Goal: Communication & Community: Ask a question

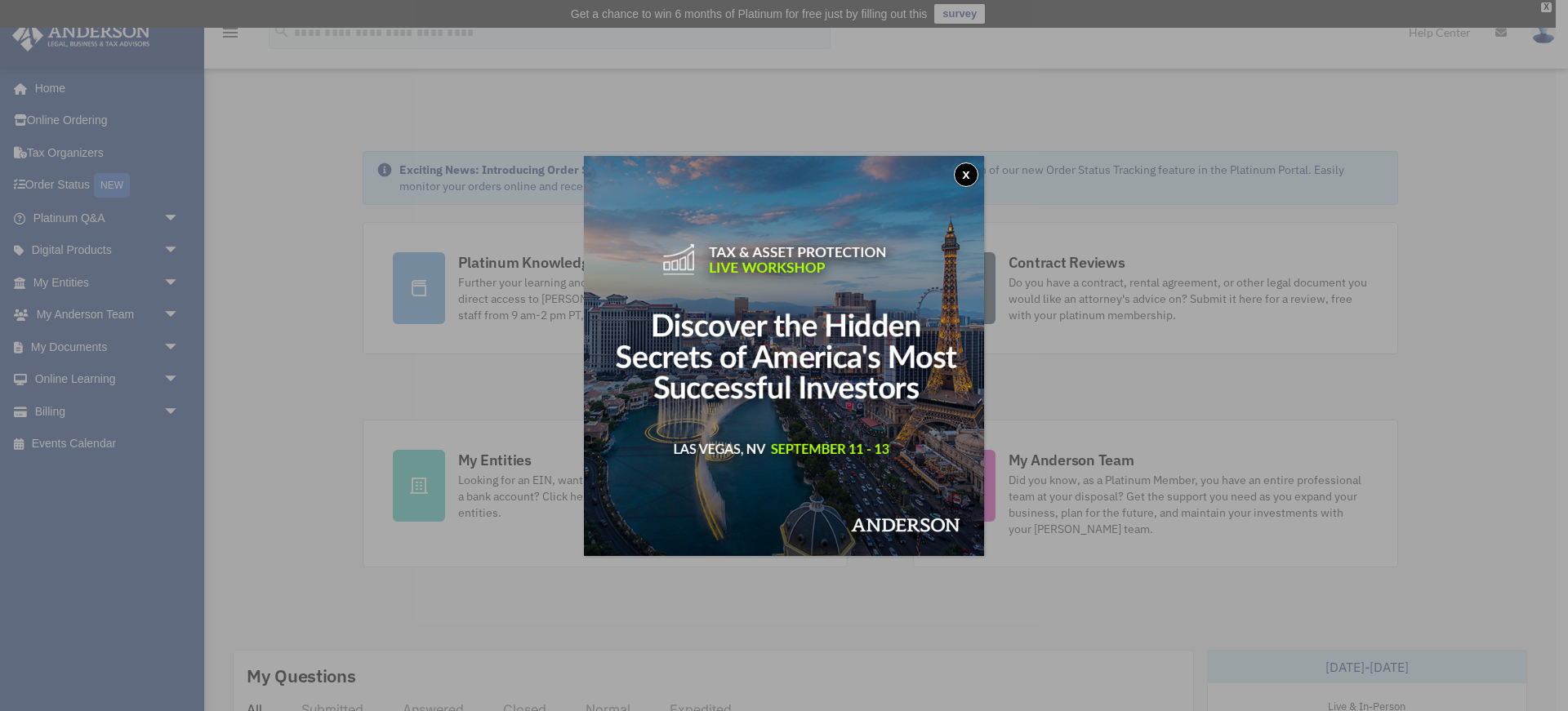
click at [963, 171] on button "x" at bounding box center [965, 174] width 24 height 24
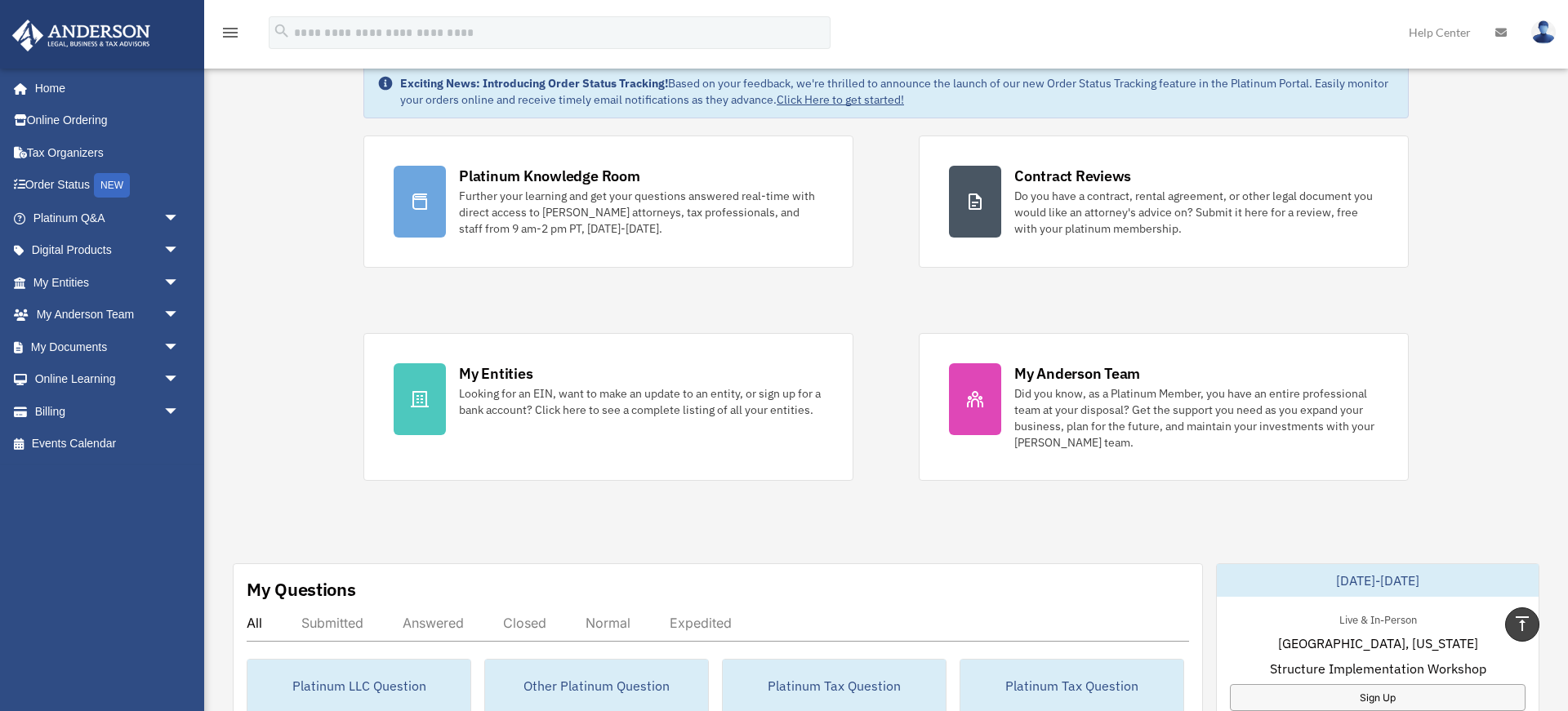
scroll to position [58, 0]
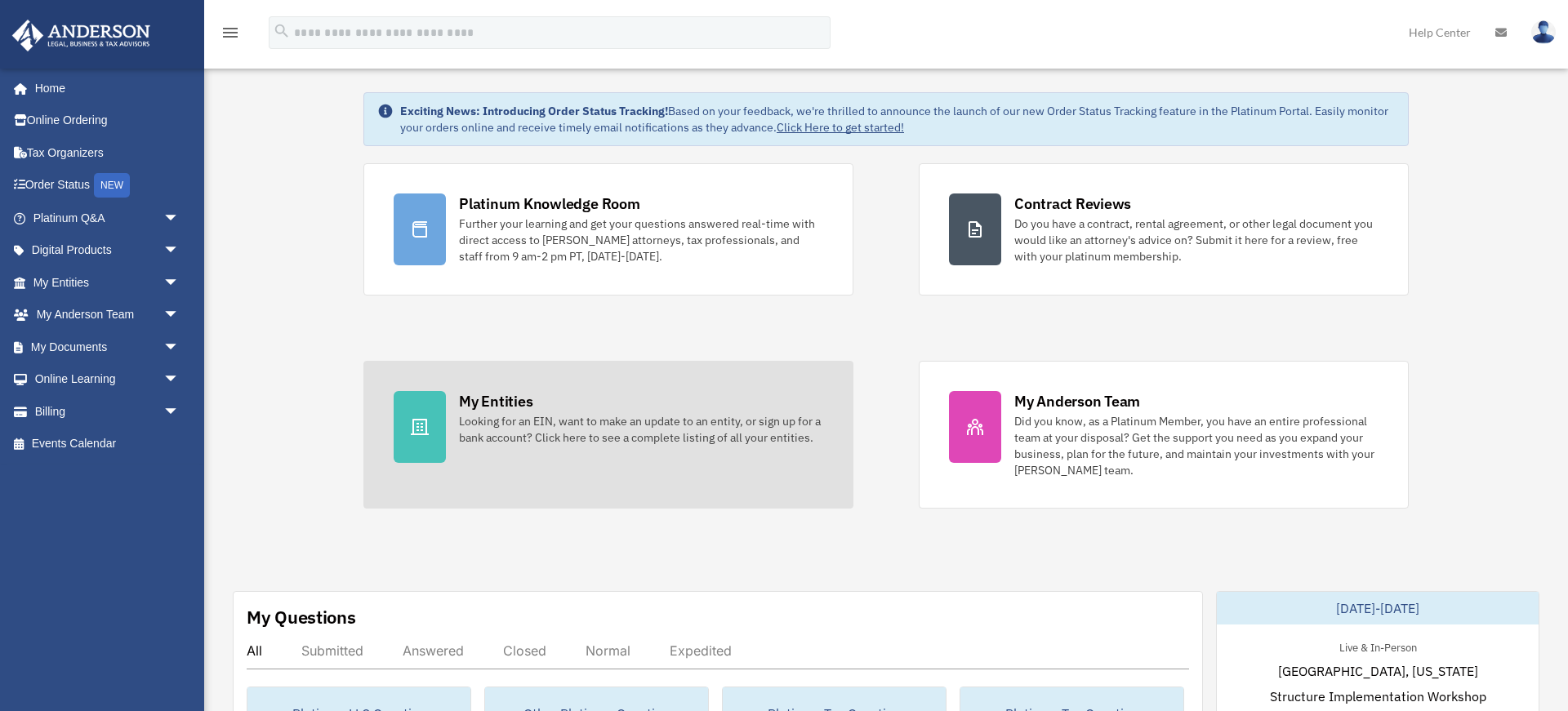
click at [656, 453] on link "My Entities Looking for an EIN, want to make an update to an entity, or sign up…" at bounding box center [609, 434] width 490 height 148
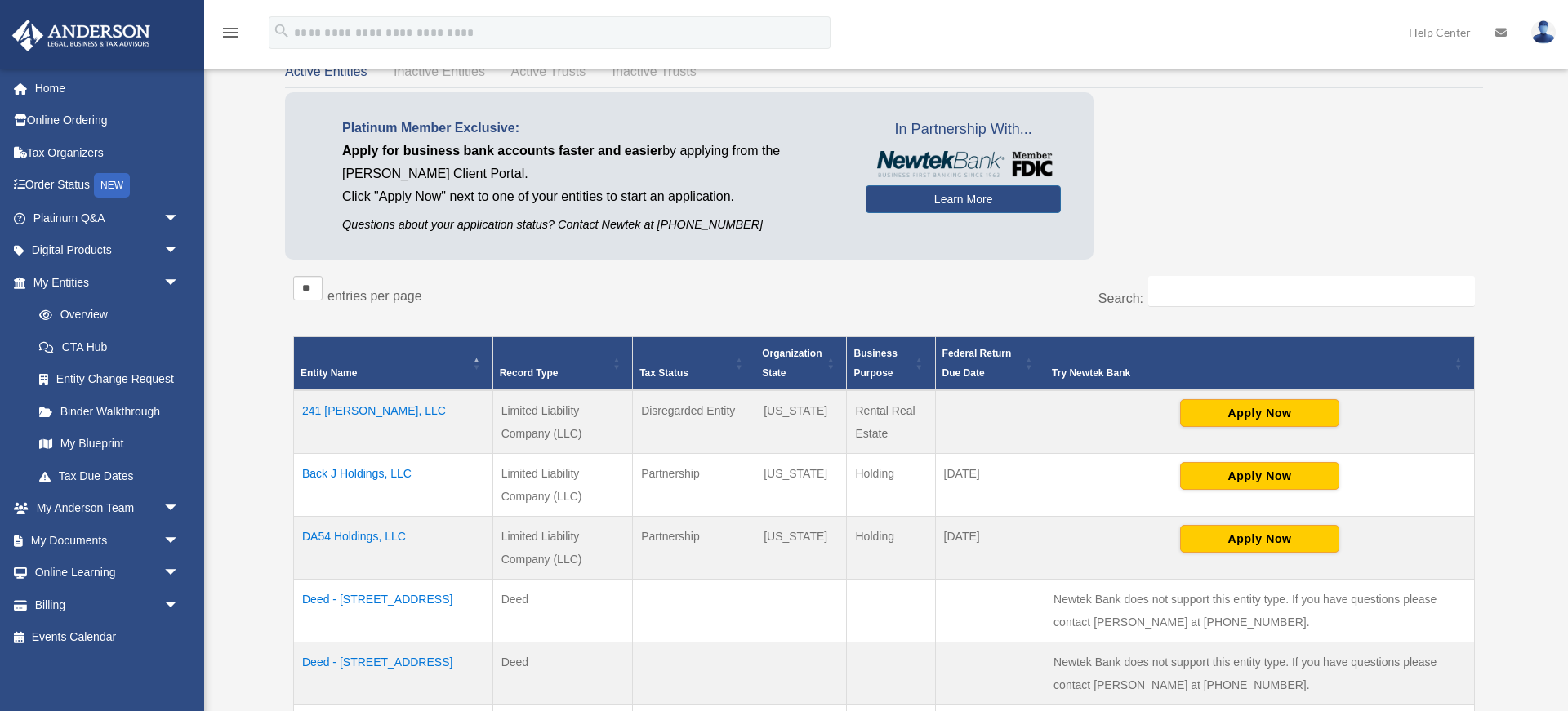
scroll to position [129, 0]
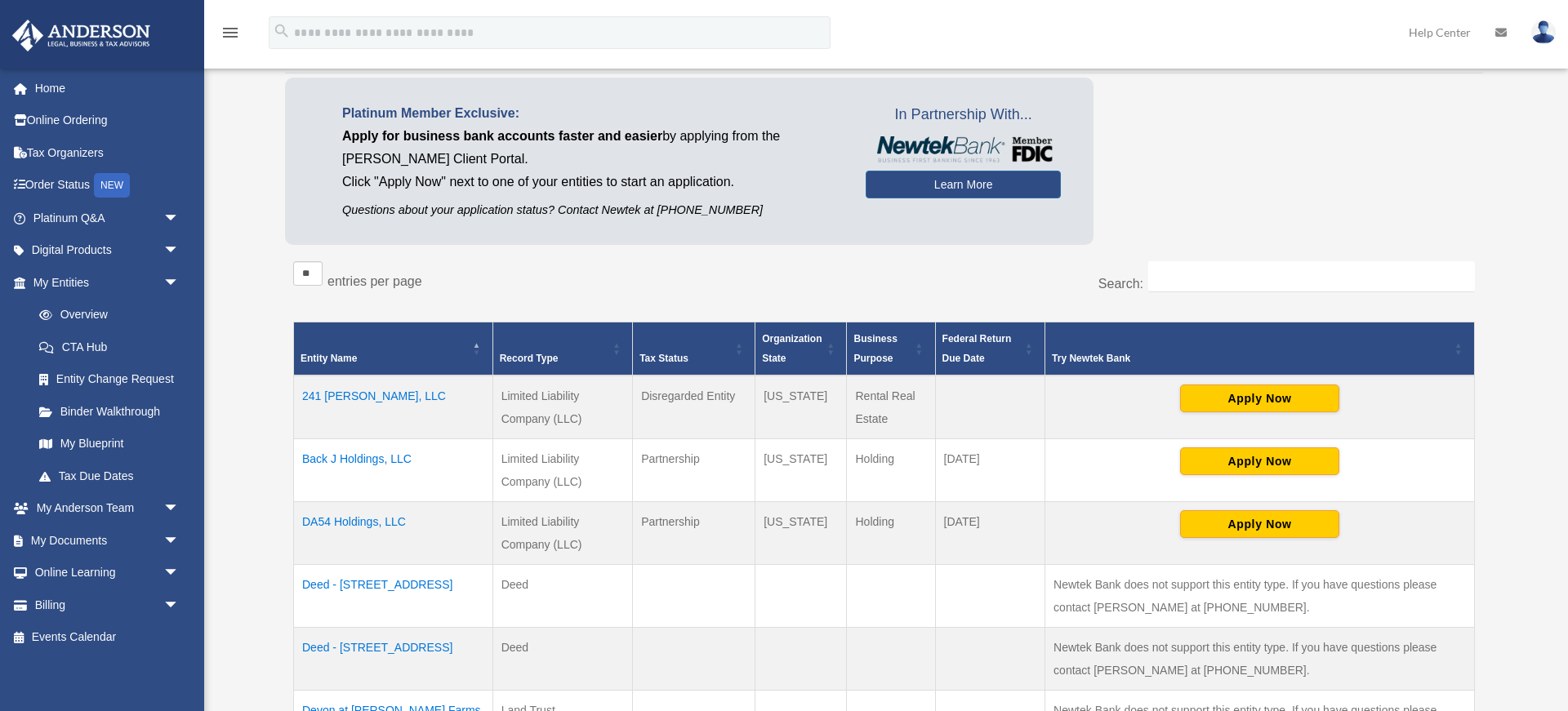
click at [391, 394] on td "241 Winton, LLC" at bounding box center [393, 407] width 199 height 64
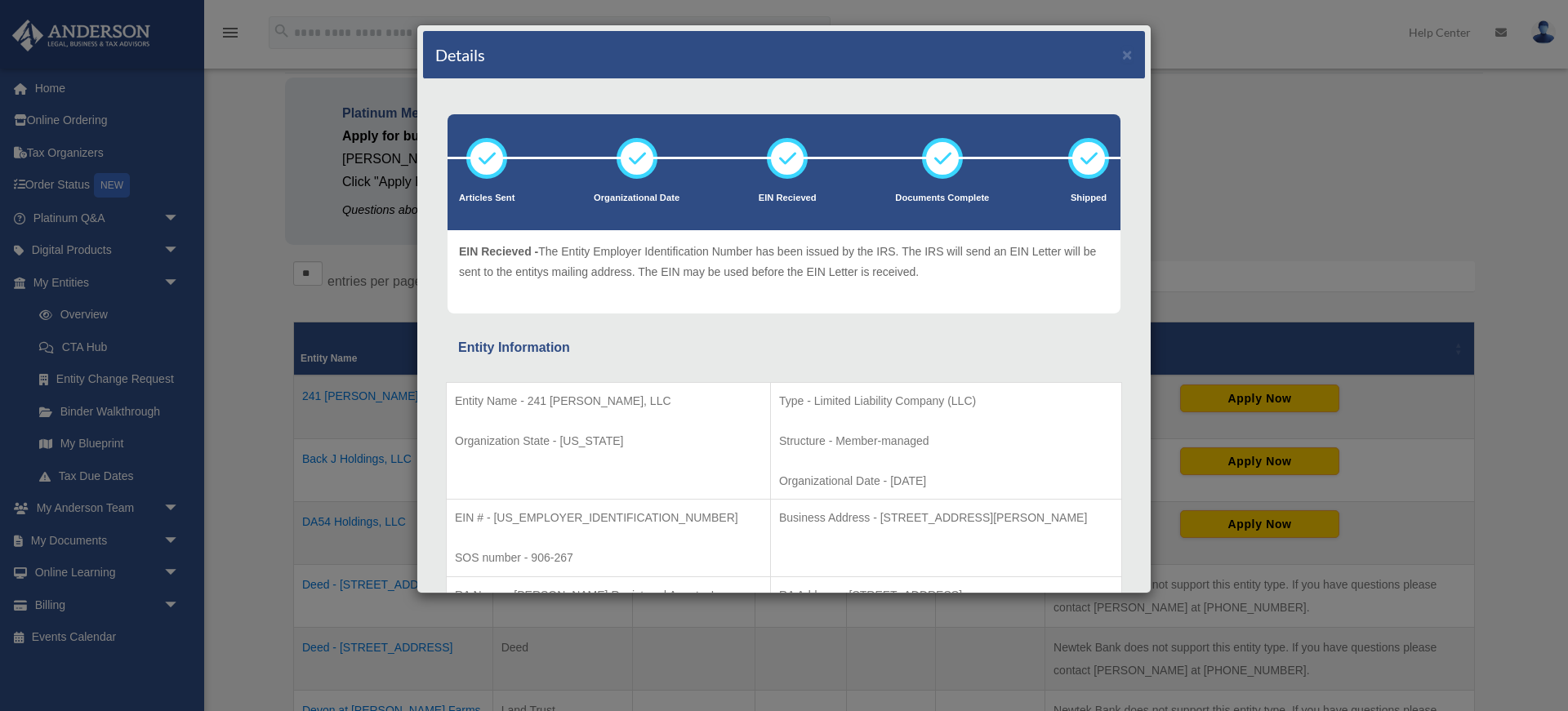
scroll to position [0, 0]
click at [1127, 57] on button "×" at bounding box center [1128, 54] width 11 height 17
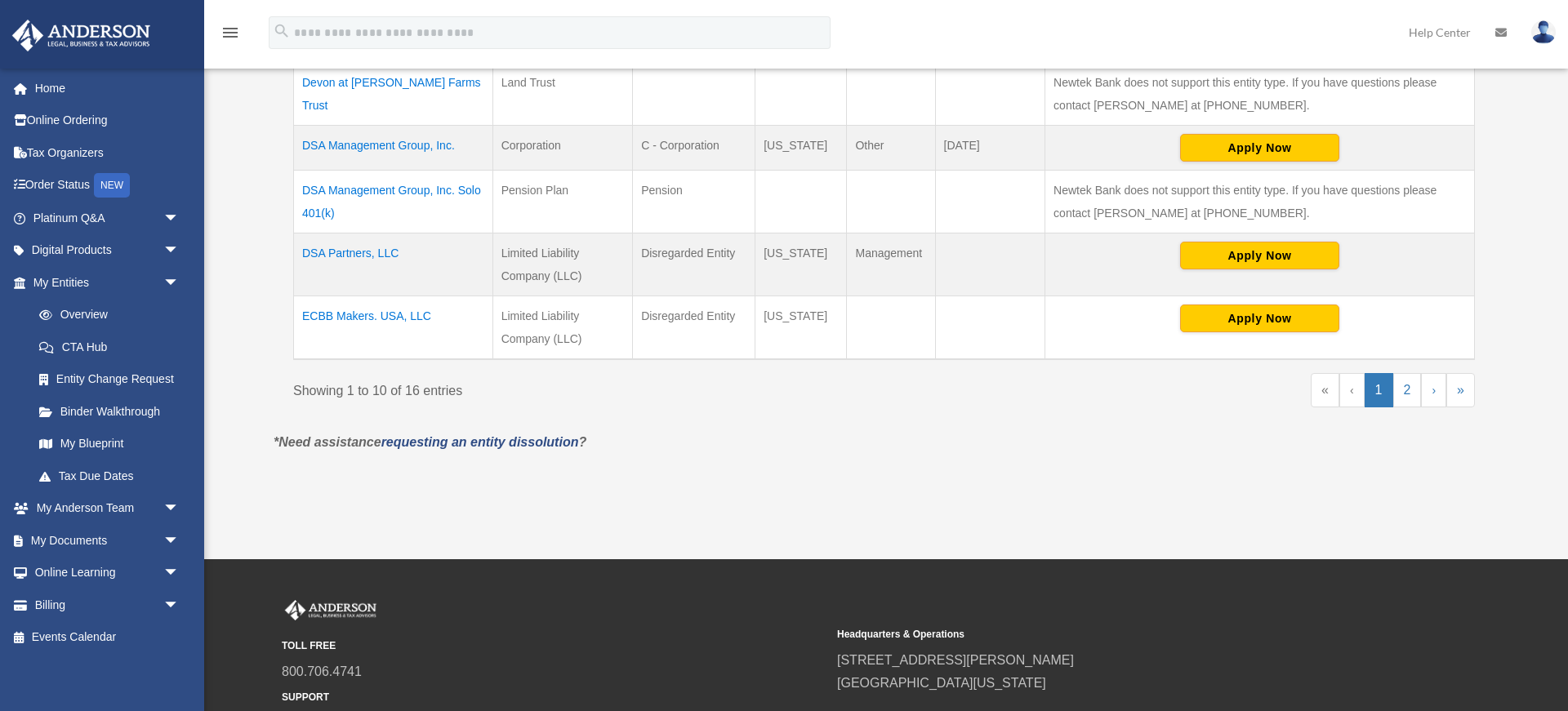
scroll to position [870, 0]
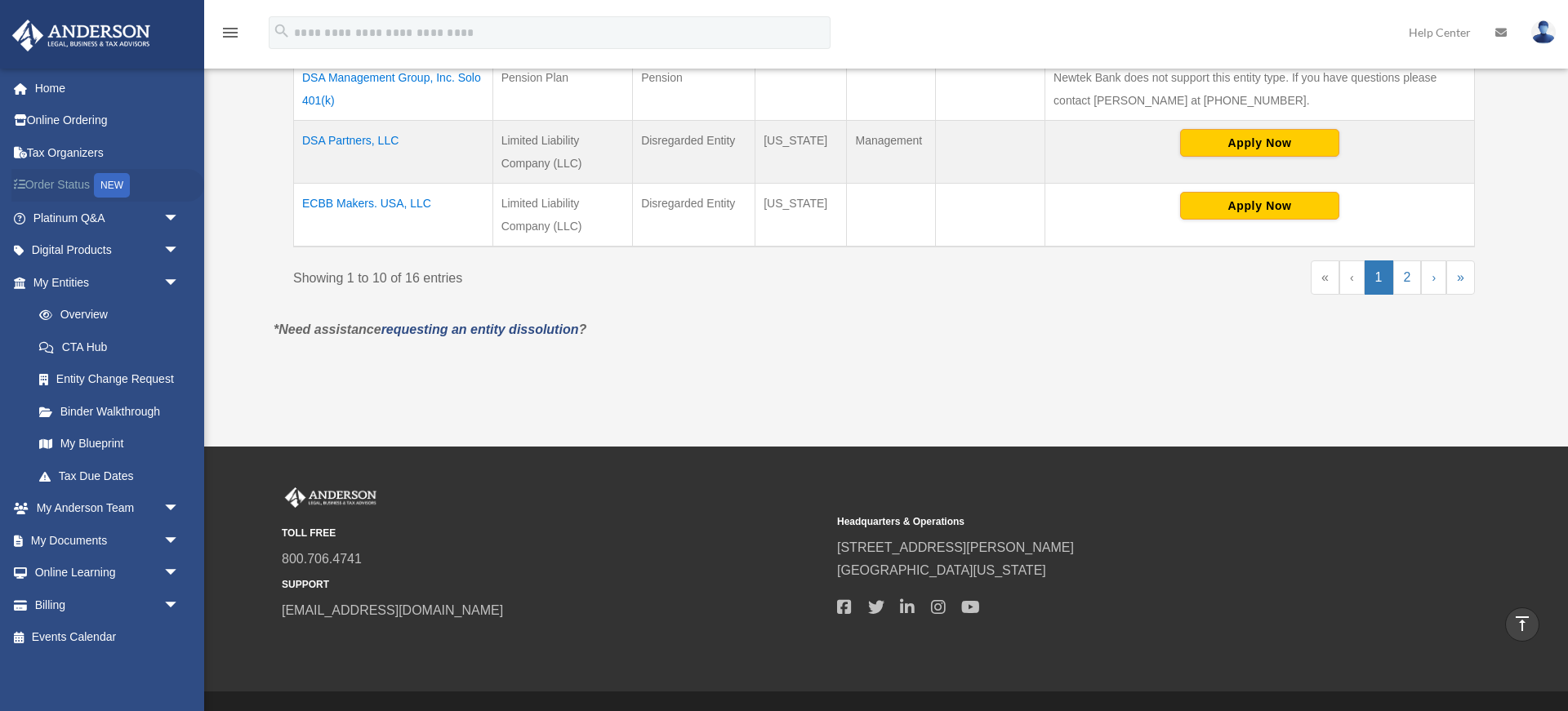
click at [75, 191] on link "Order Status NEW" at bounding box center [108, 185] width 193 height 33
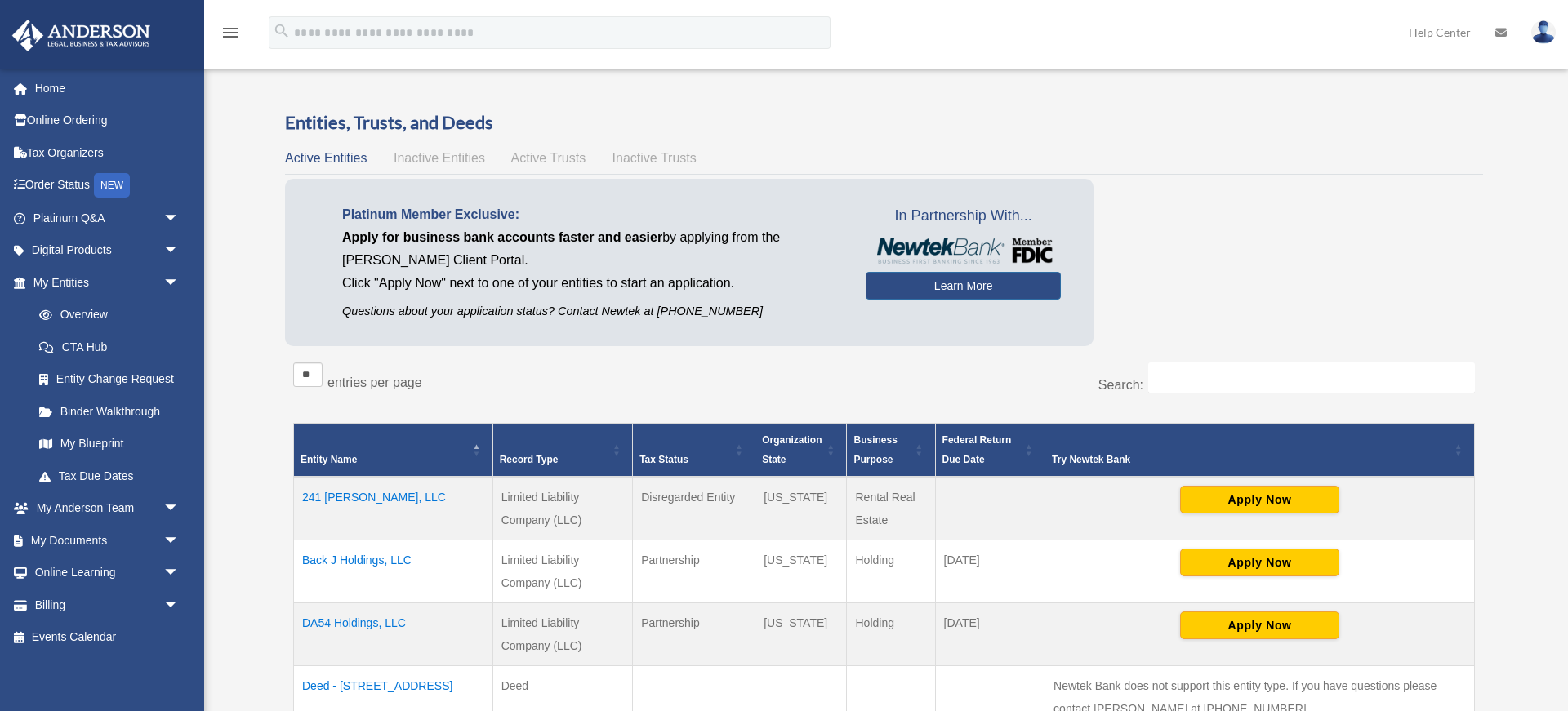
scroll to position [870, 0]
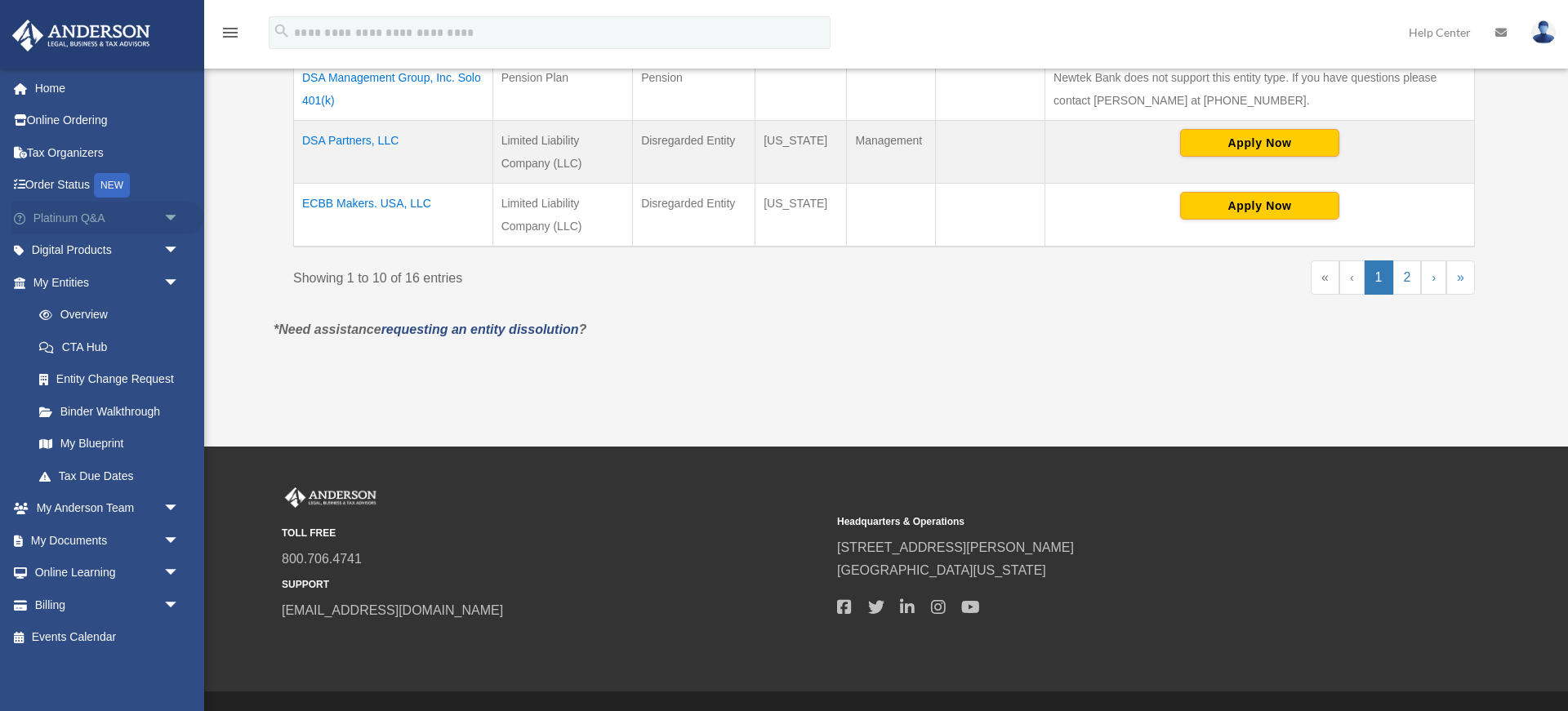
click at [167, 215] on span "arrow_drop_down" at bounding box center [180, 218] width 32 height 33
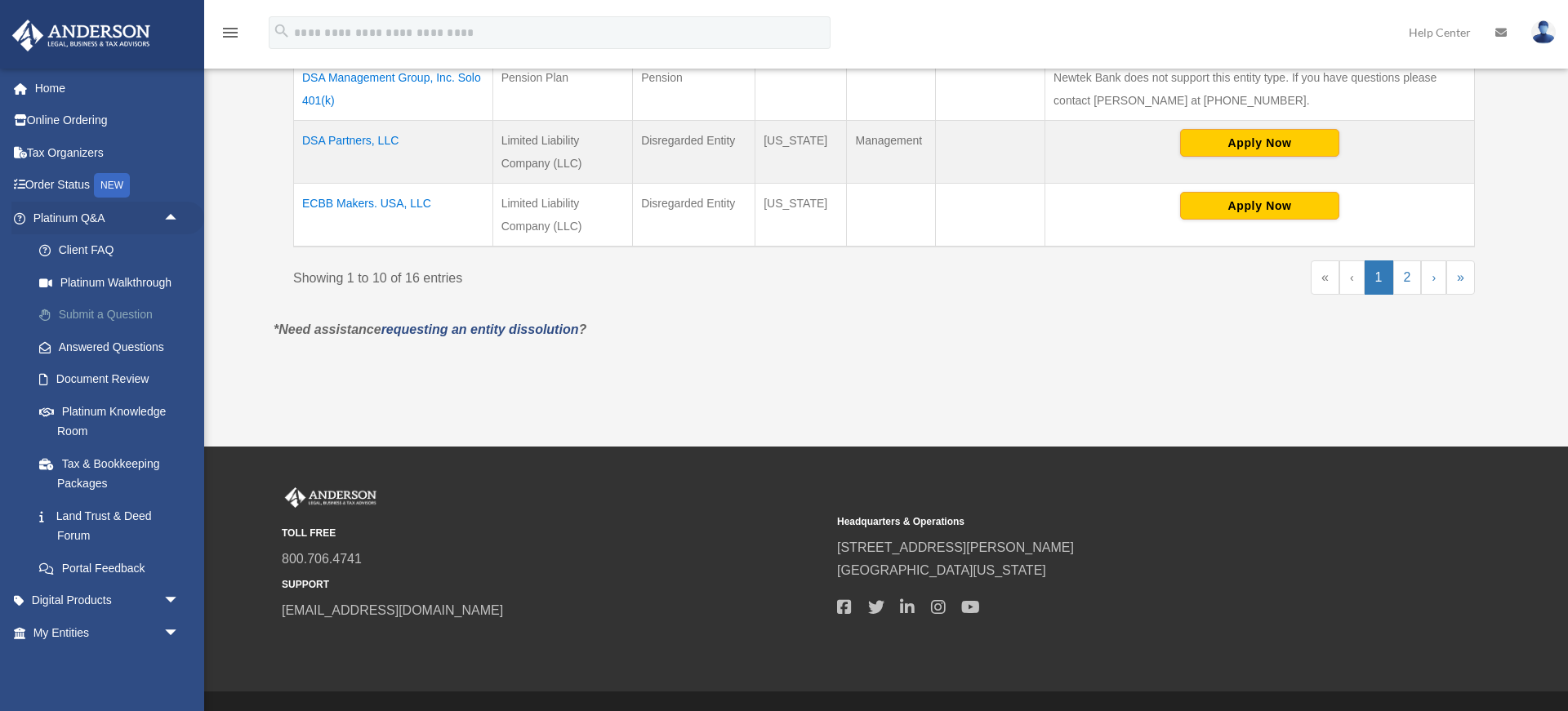
click at [115, 303] on link "Submit a Question" at bounding box center [113, 315] width 181 height 32
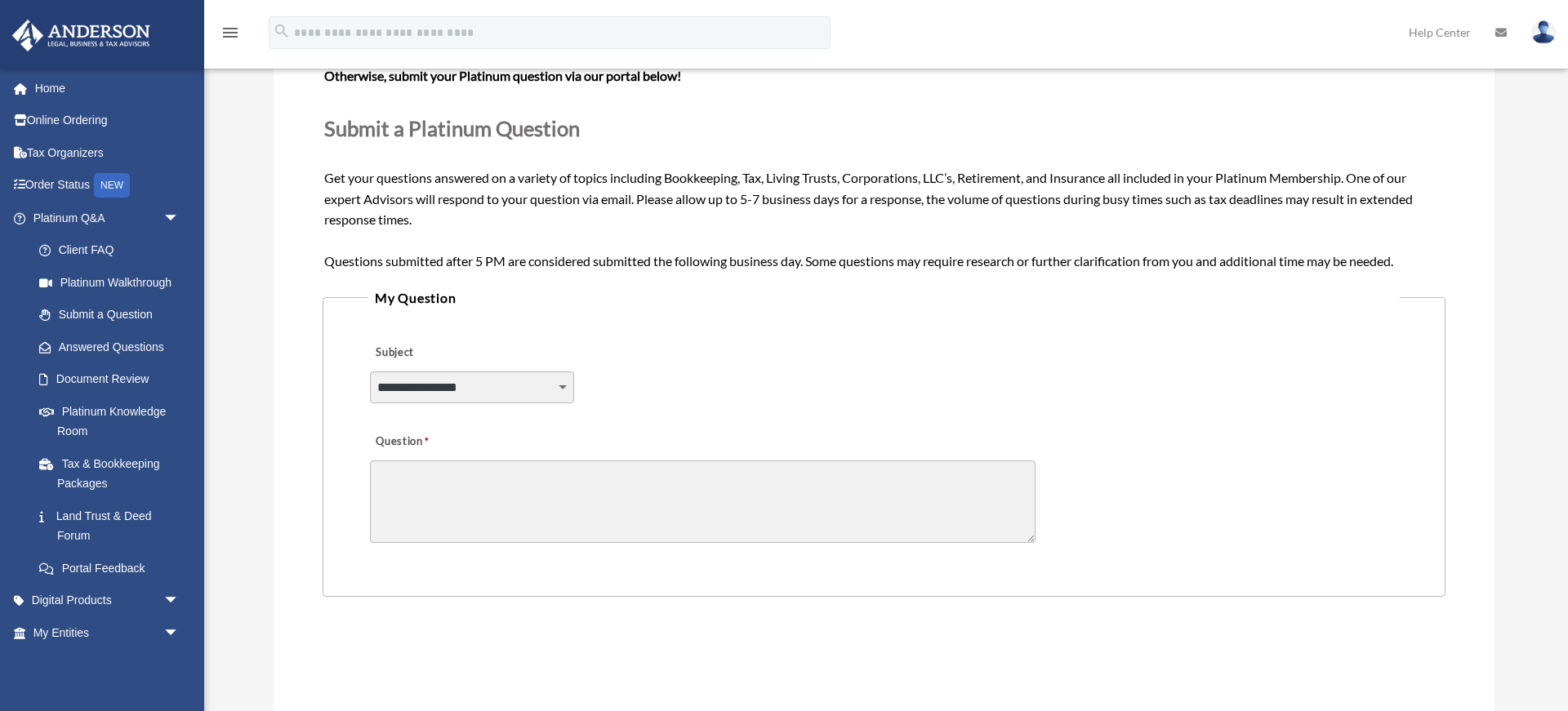
scroll to position [215, 0]
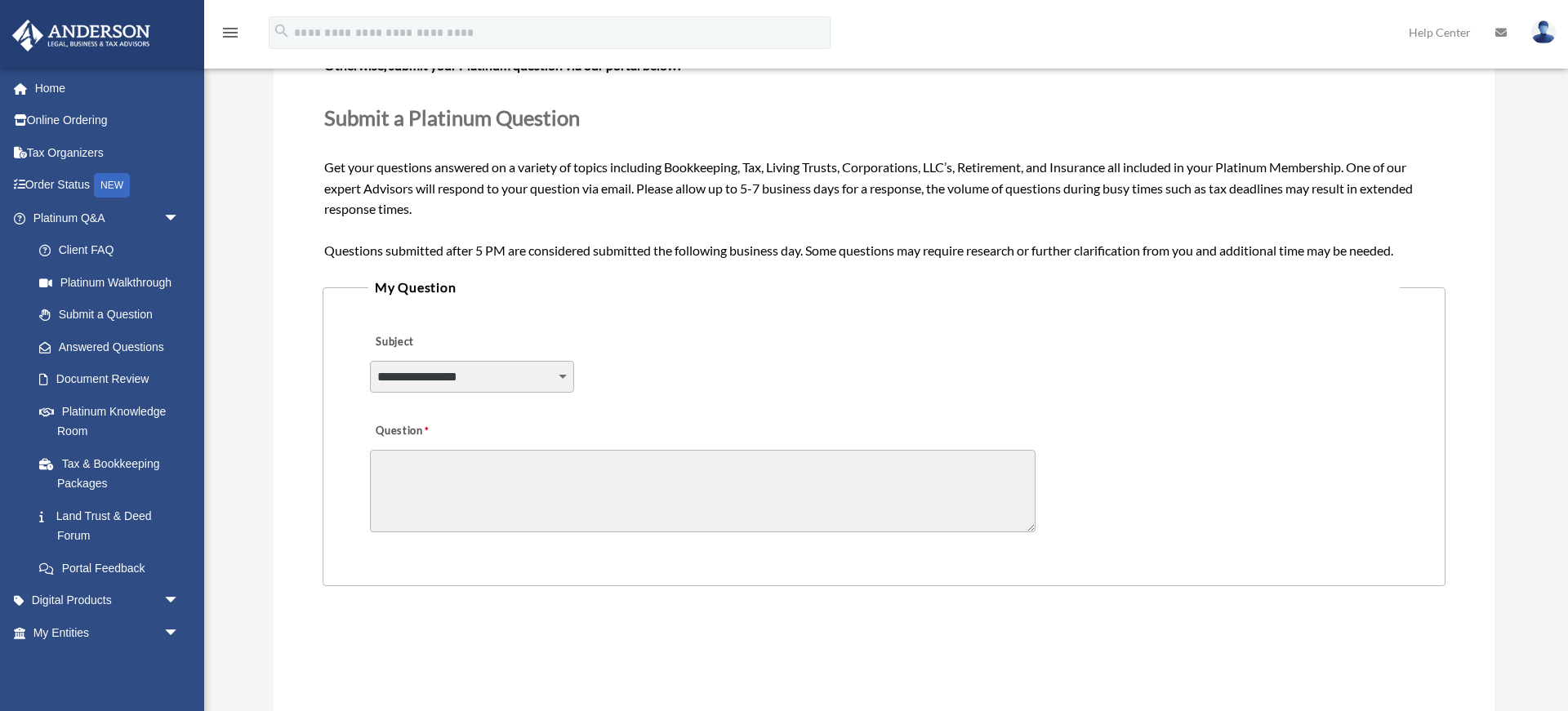
select select "******"
click at [524, 479] on textarea "Question" at bounding box center [702, 491] width 665 height 83
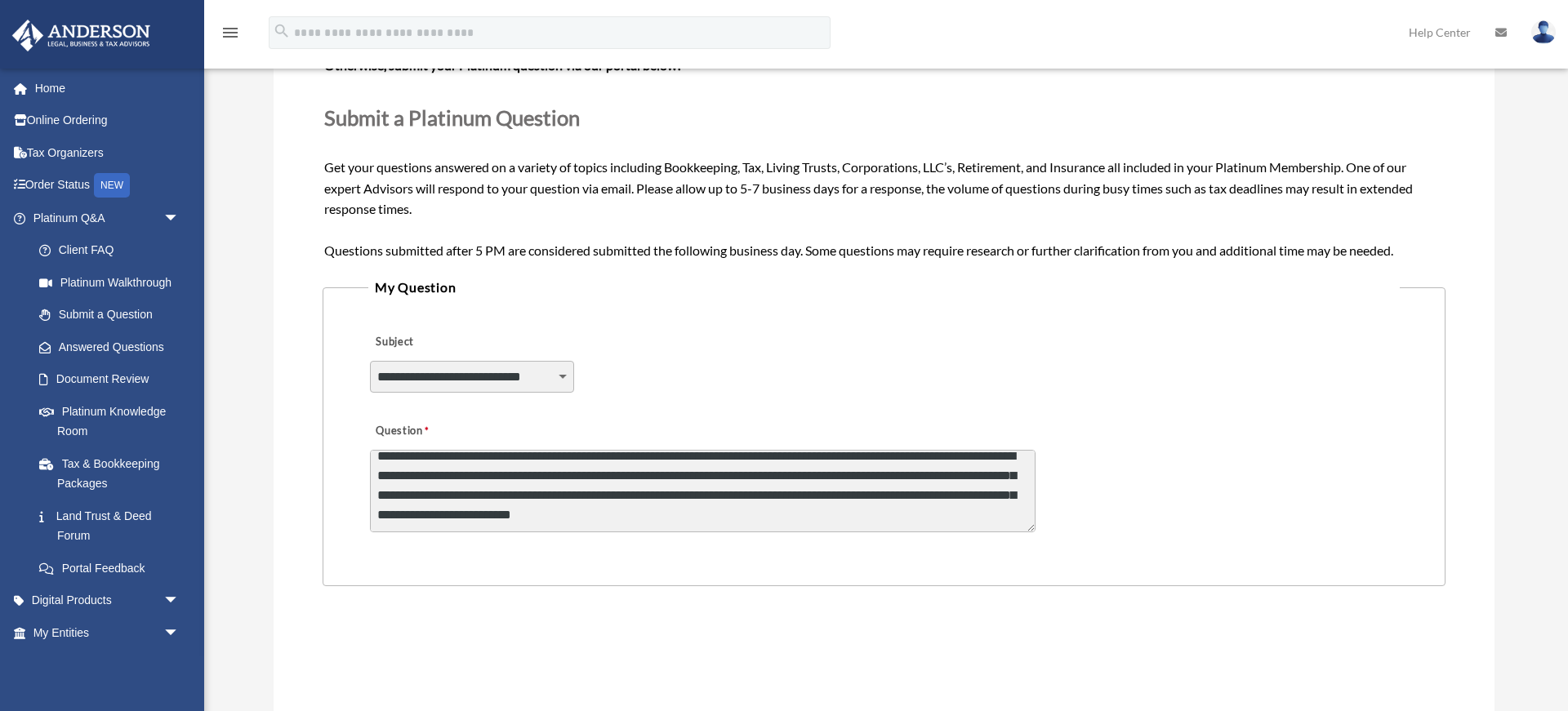
scroll to position [11, 0]
click at [783, 512] on textarea "**********" at bounding box center [702, 491] width 665 height 83
click at [967, 522] on textarea "**********" at bounding box center [702, 491] width 665 height 83
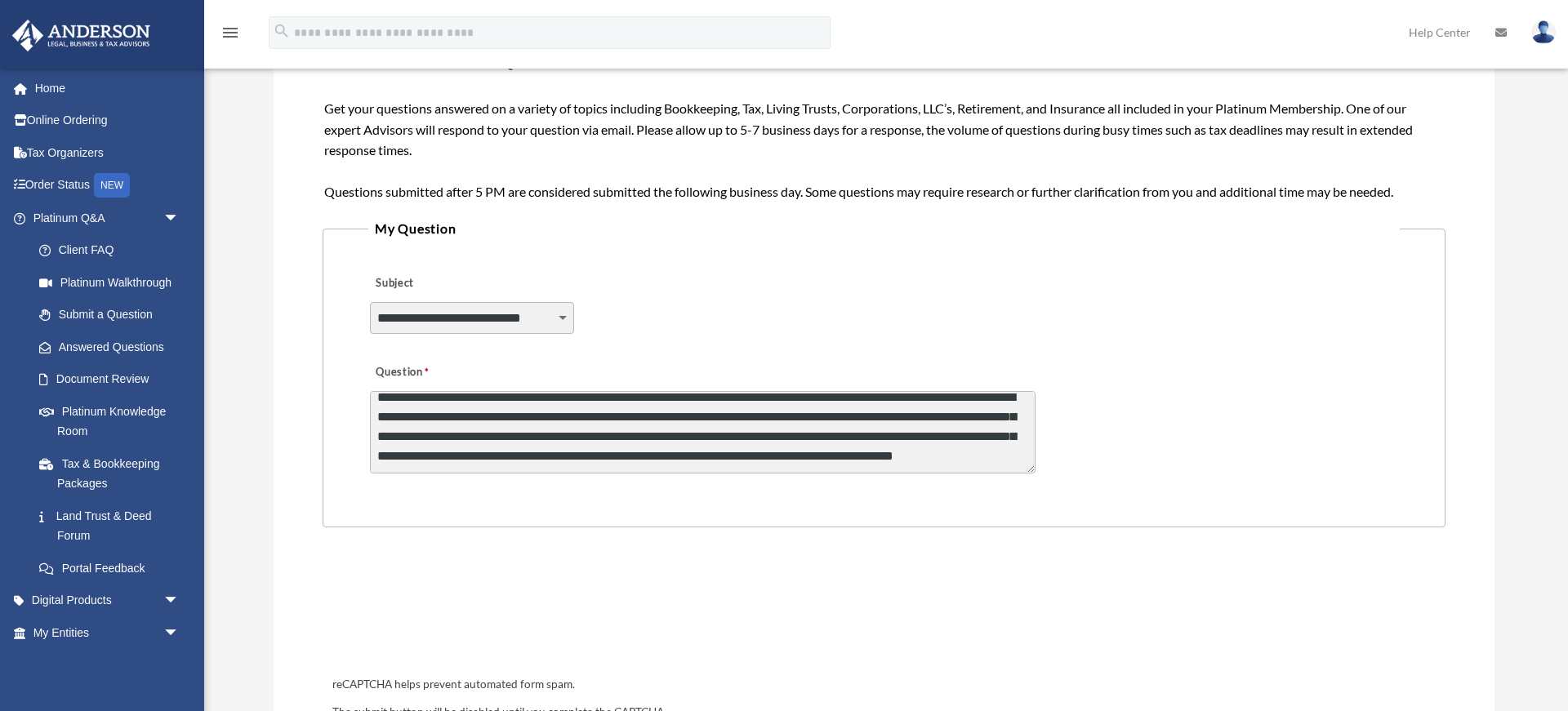
scroll to position [294, 0]
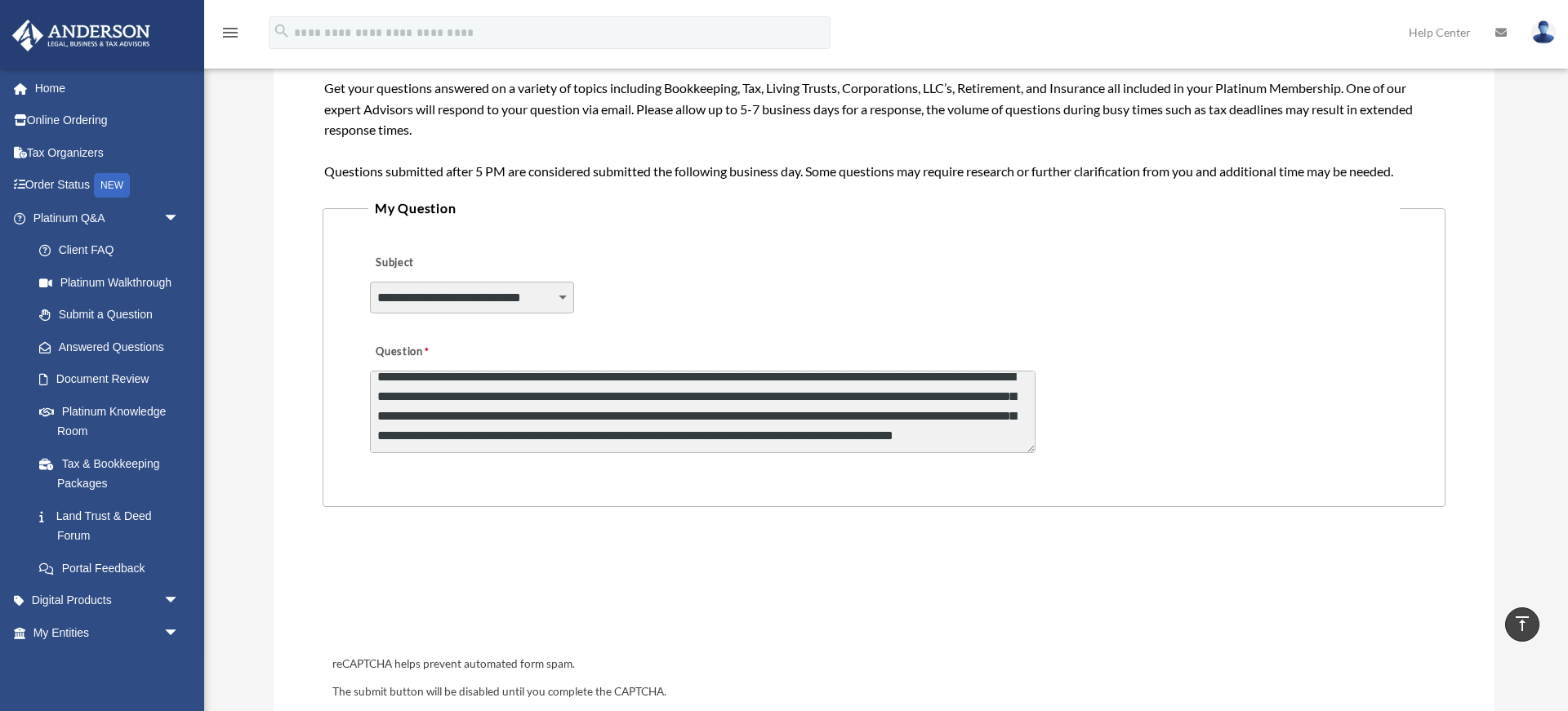
type textarea "**********"
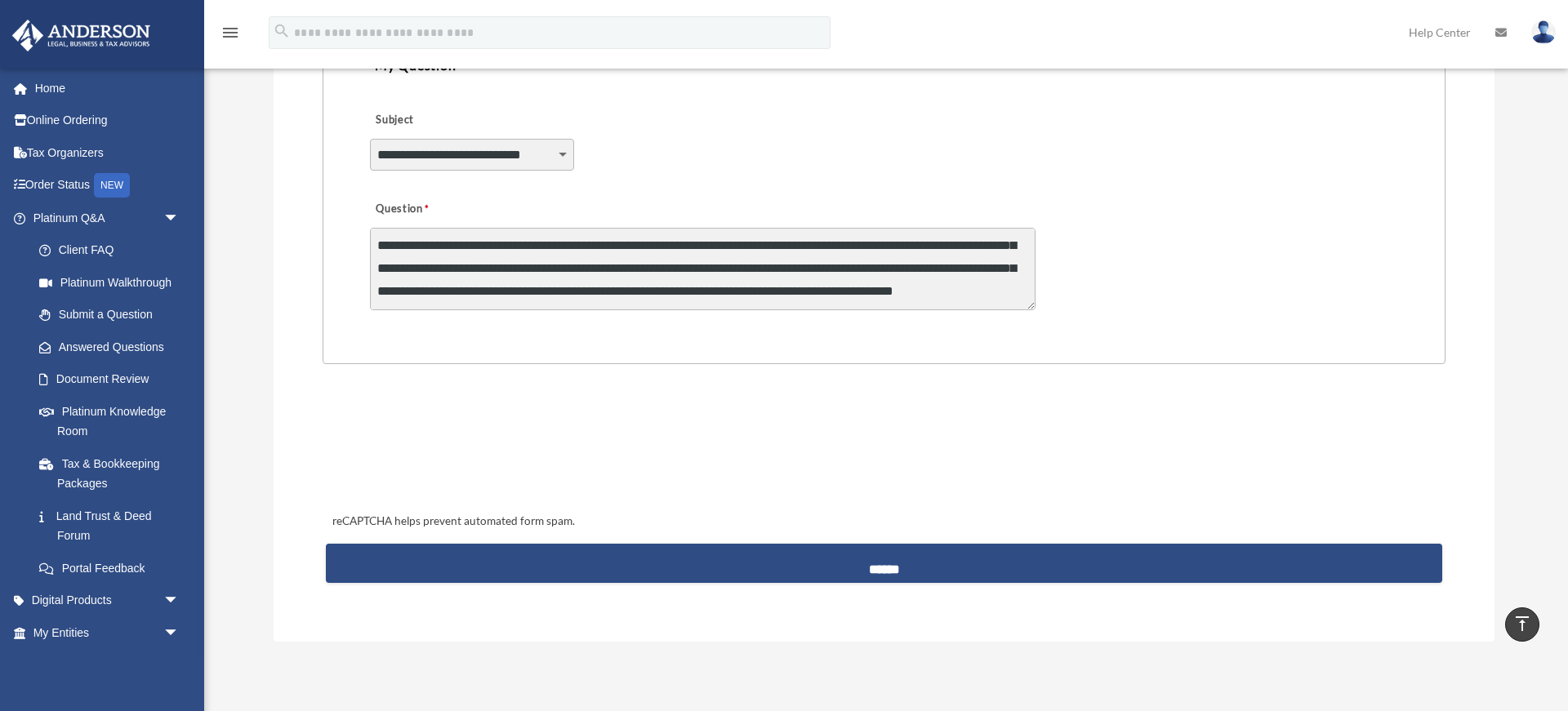
scroll to position [438, 0]
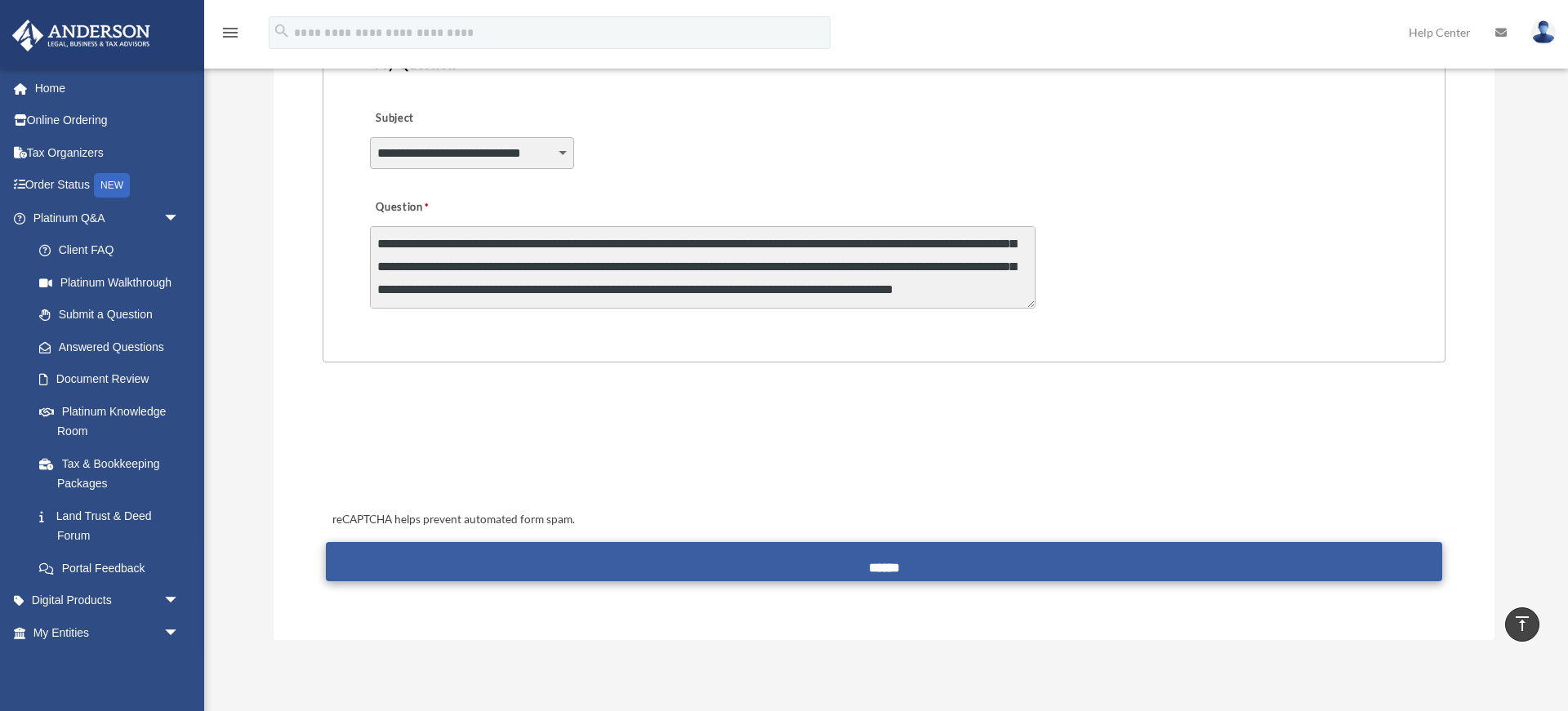
click at [843, 561] on input "******" at bounding box center [884, 562] width 1116 height 40
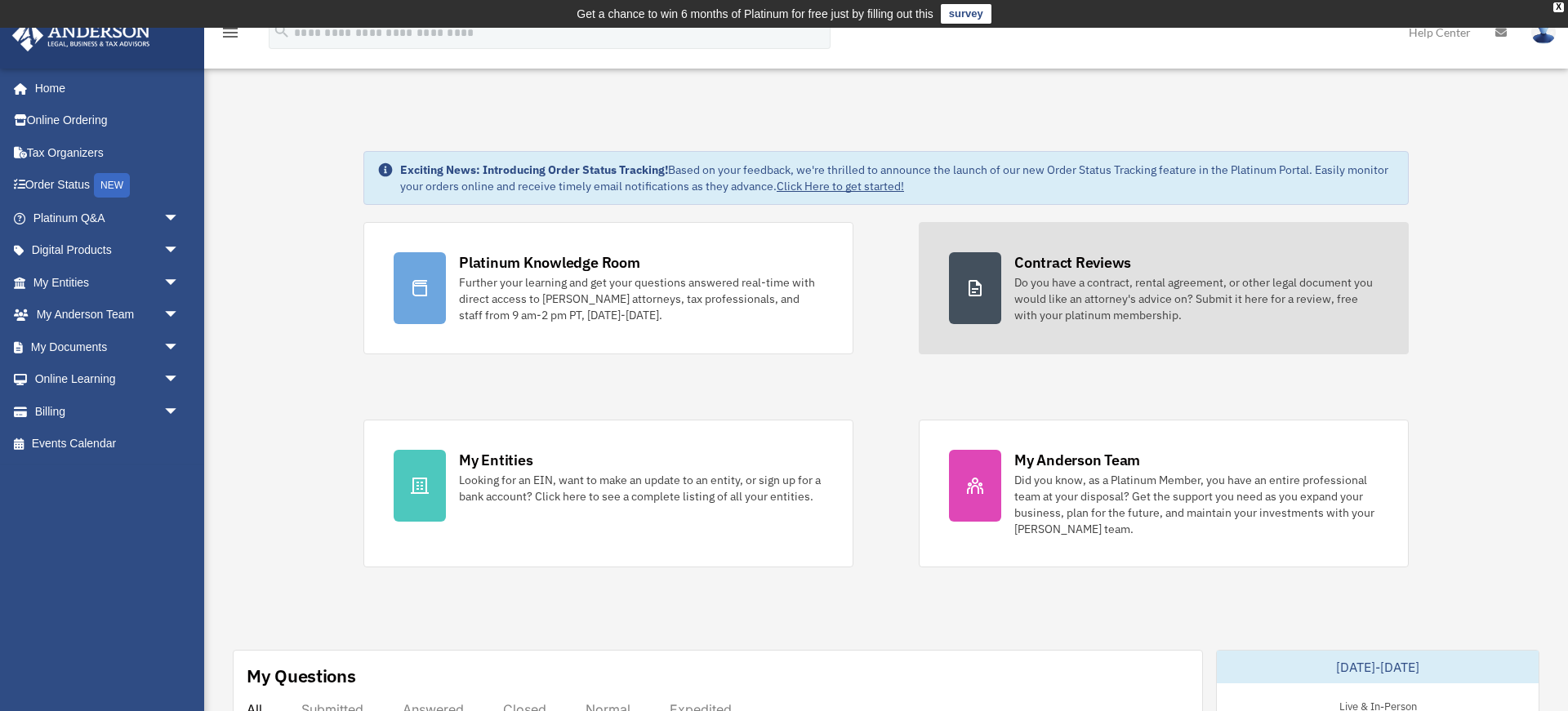
click at [1079, 329] on link "Contract Reviews Do you have a contract, rental agreement, or other legal docum…" at bounding box center [1164, 287] width 490 height 132
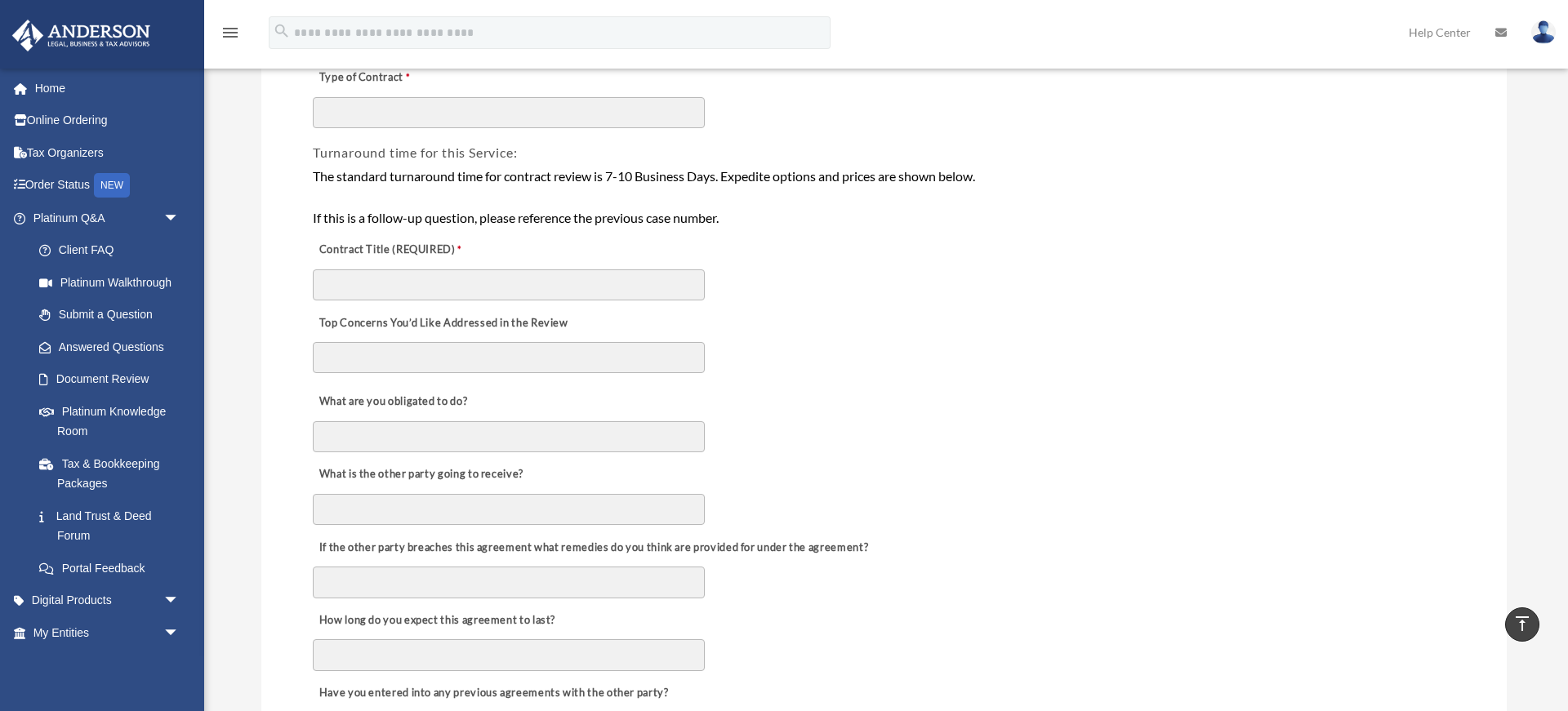
scroll to position [162, 0]
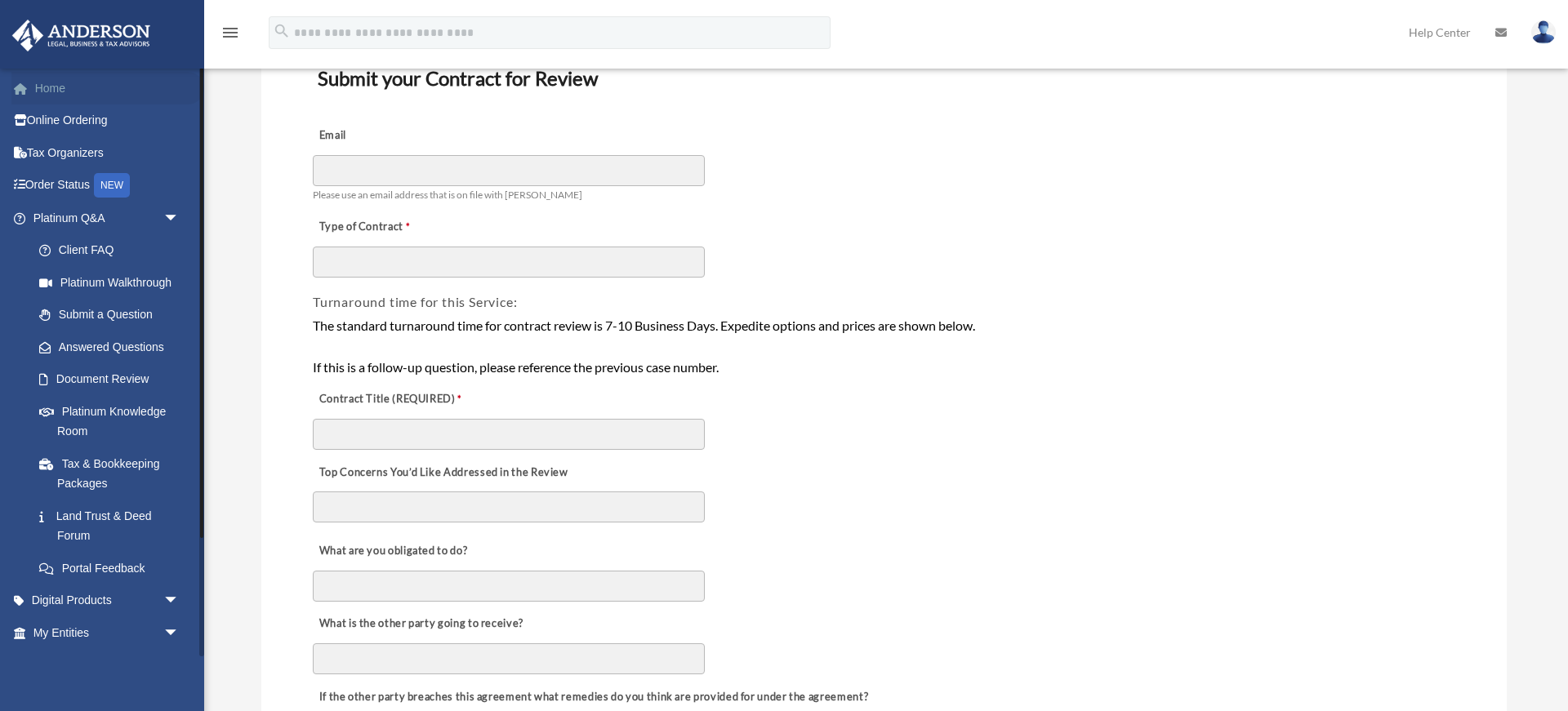
click at [59, 93] on link "Home" at bounding box center [108, 88] width 193 height 32
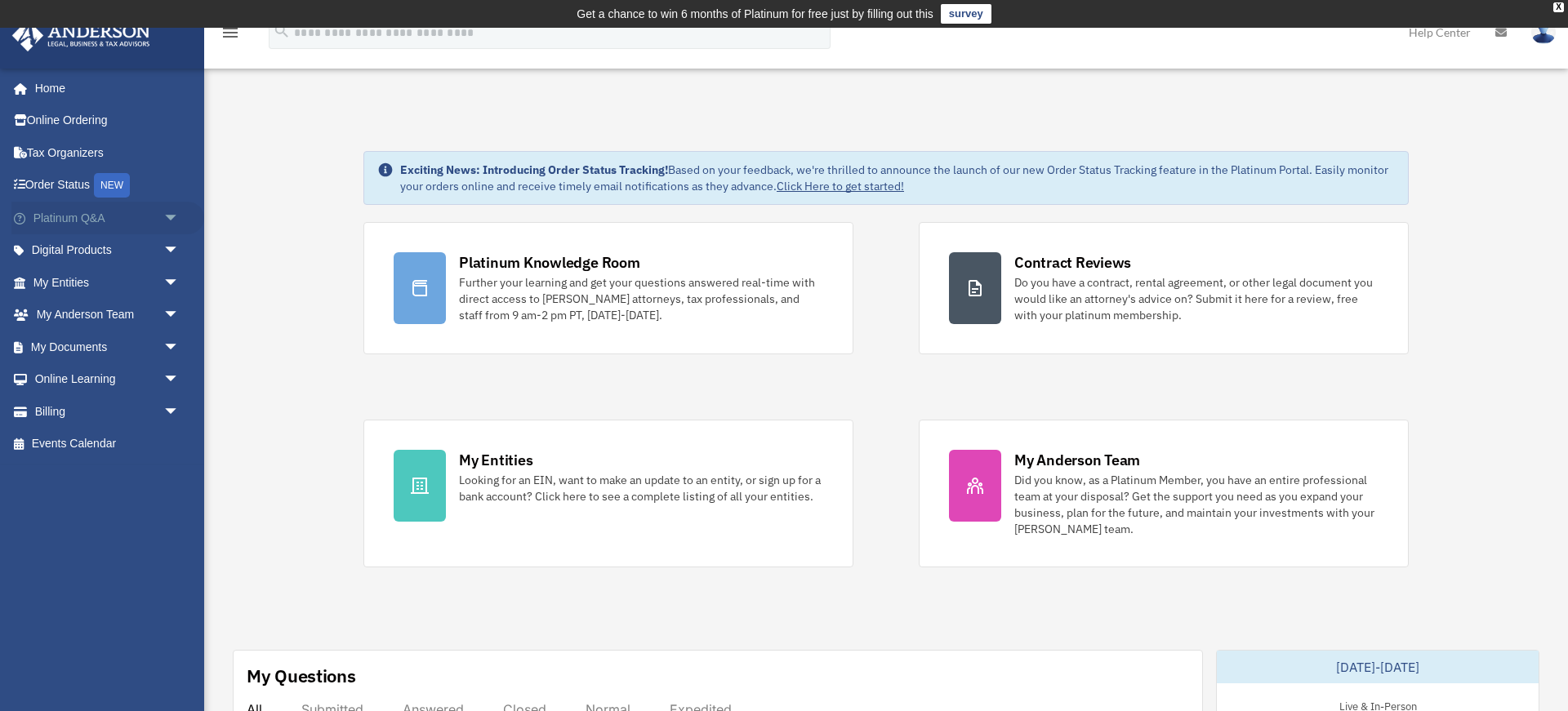
click at [178, 212] on span "arrow_drop_down" at bounding box center [180, 218] width 32 height 33
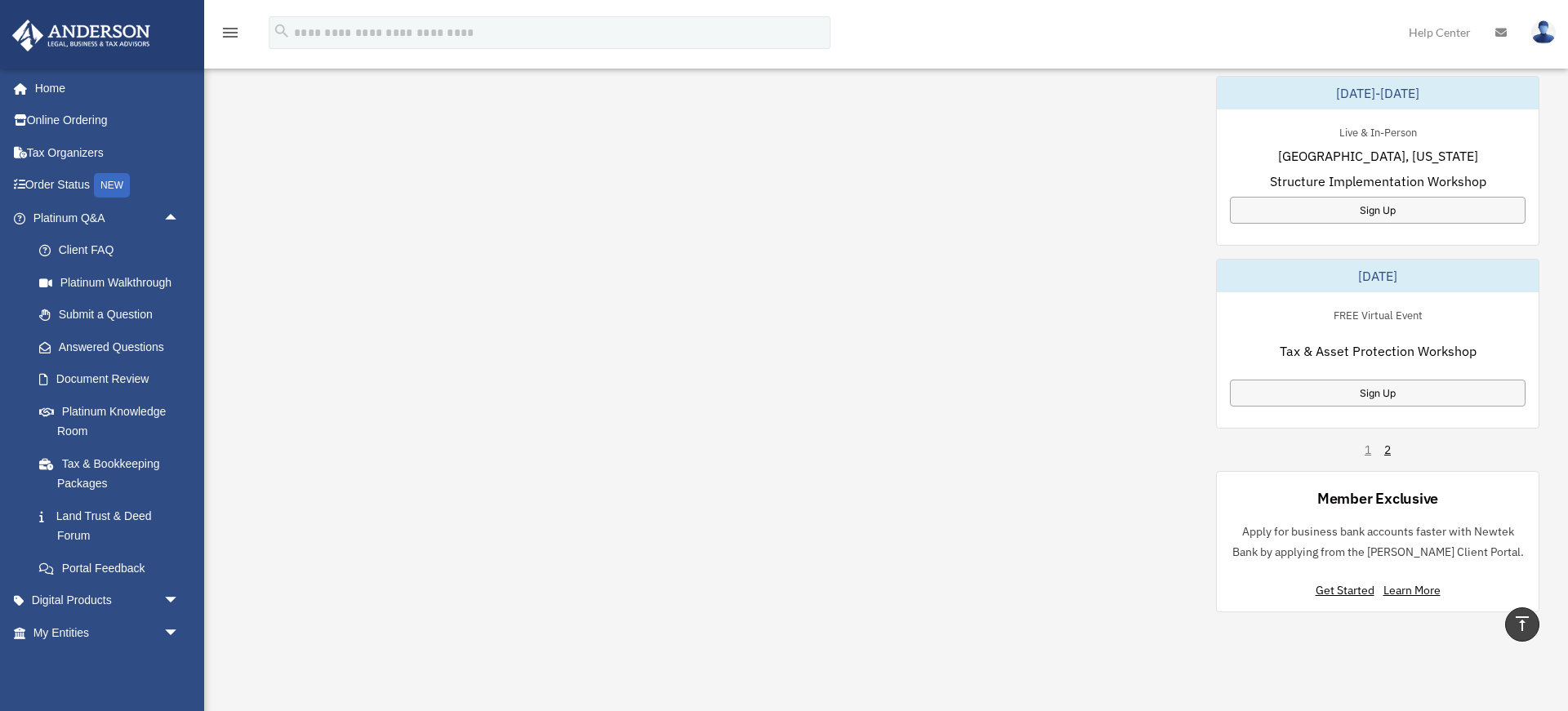
click at [234, 39] on icon "menu" at bounding box center [231, 32] width 20 height 20
